Goal: Information Seeking & Learning: Learn about a topic

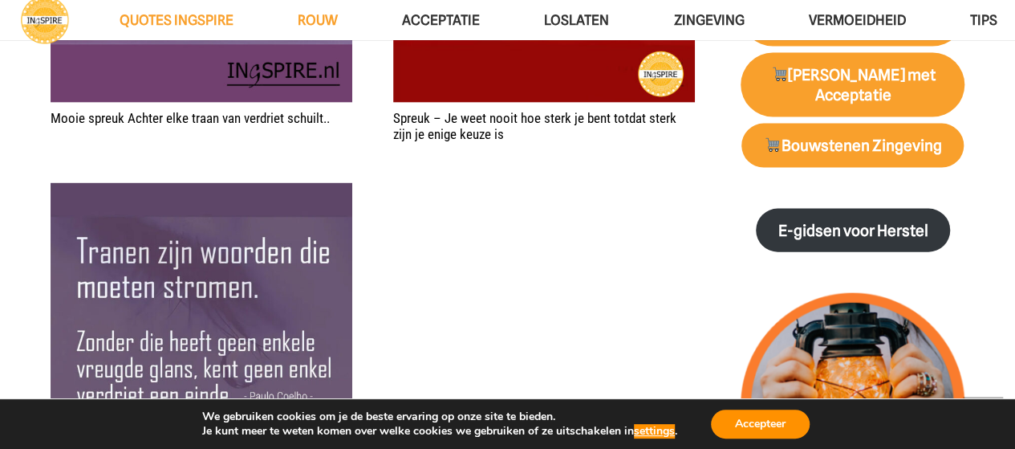
scroll to position [1525, 0]
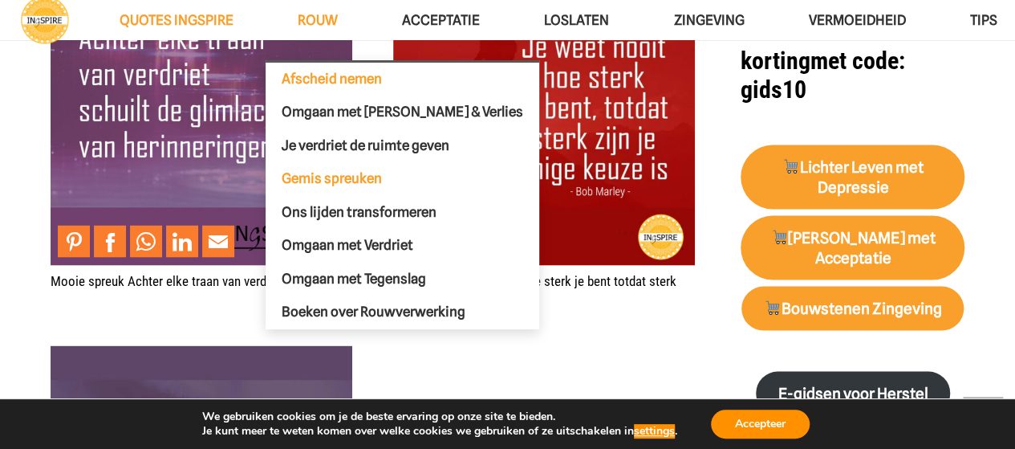
click at [321, 76] on span "Afscheid nemen" at bounding box center [332, 79] width 100 height 16
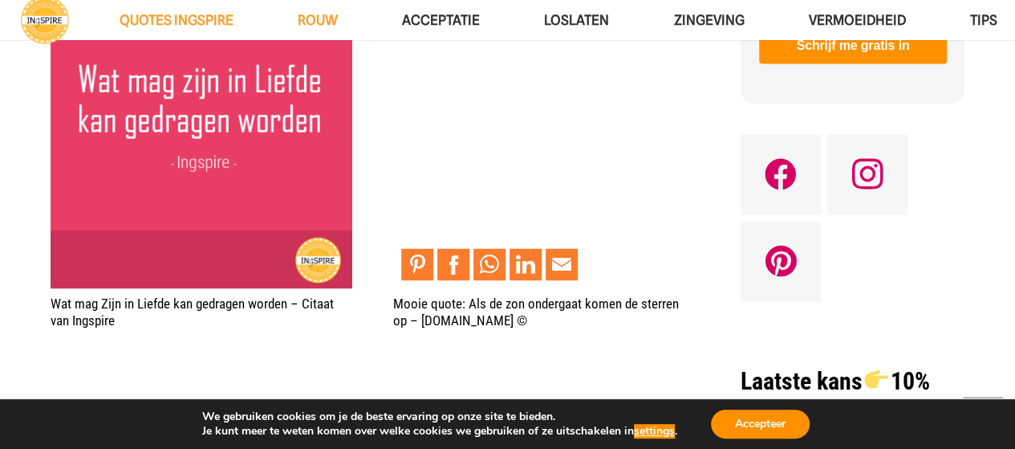
scroll to position [1044, 0]
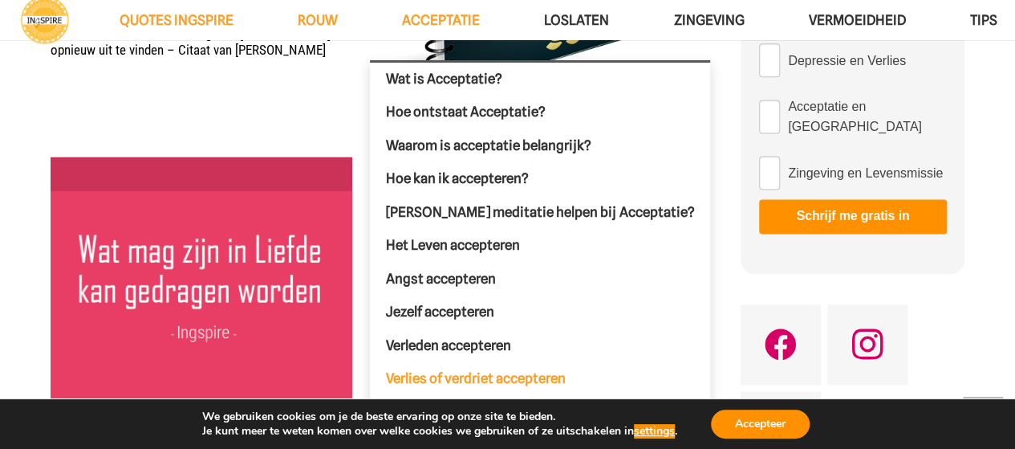
click at [446, 375] on span "Verlies of verdriet accepteren" at bounding box center [476, 378] width 180 height 16
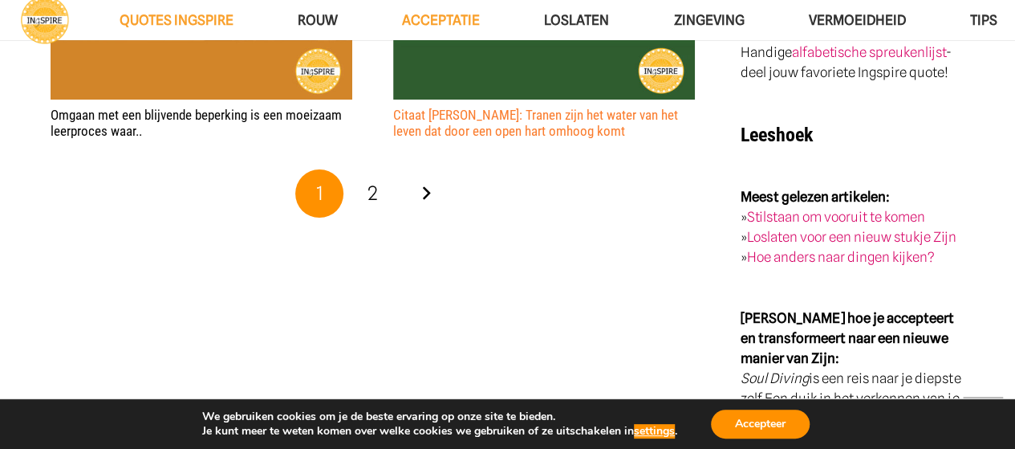
scroll to position [3131, 0]
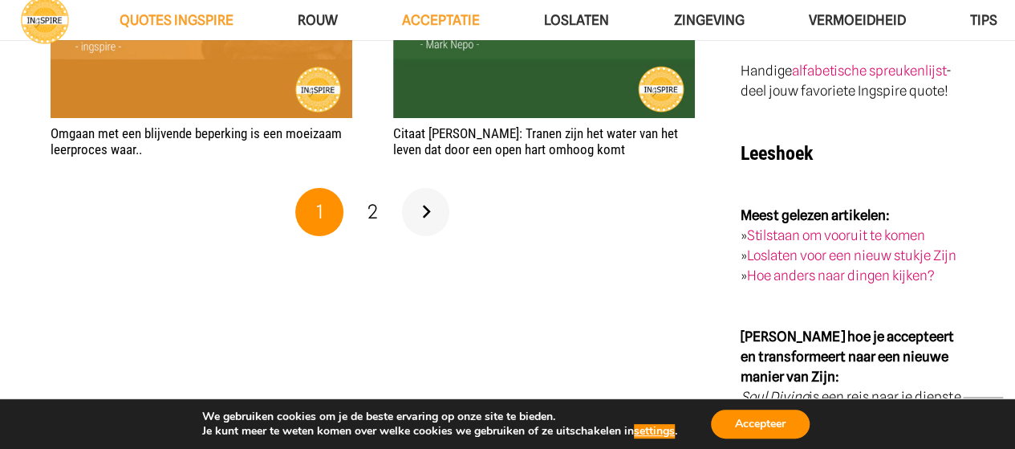
click at [425, 209] on link "Volgende" at bounding box center [426, 212] width 48 height 48
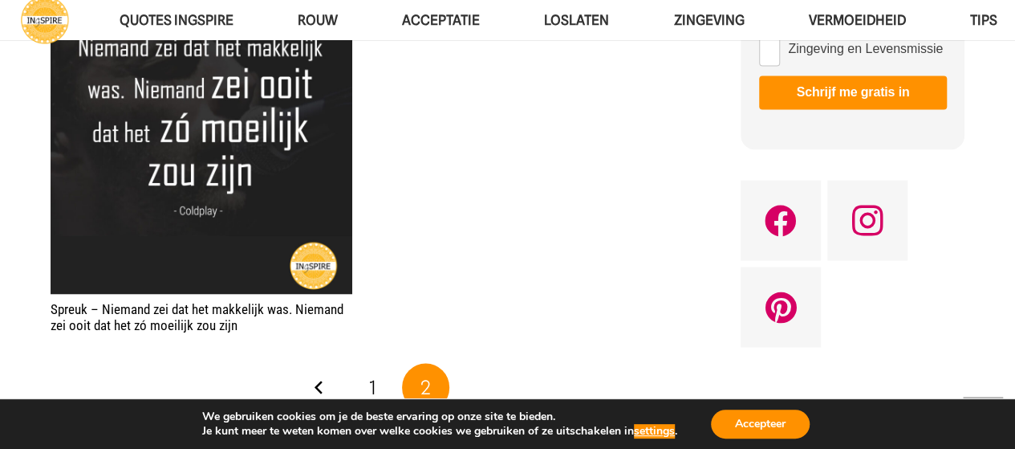
scroll to position [1606, 0]
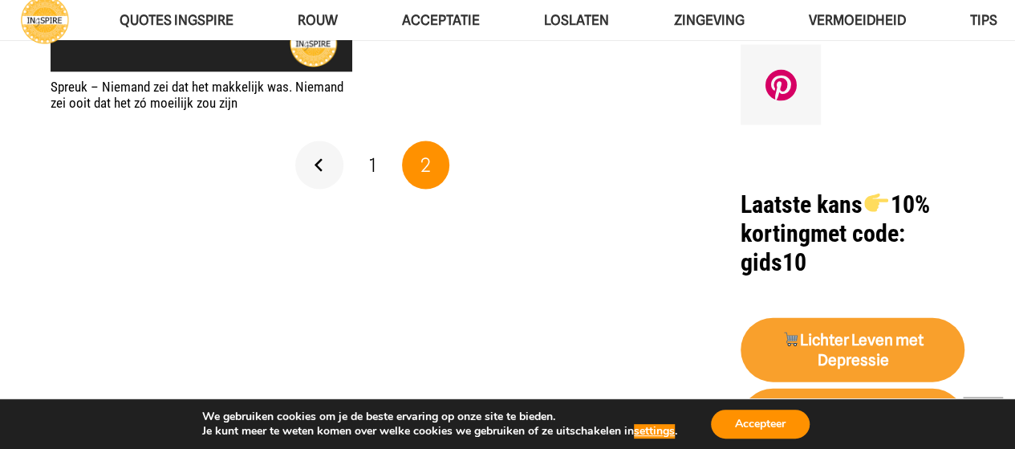
click at [315, 161] on link "Vorige" at bounding box center [319, 165] width 48 height 48
